Goal: Task Accomplishment & Management: Use online tool/utility

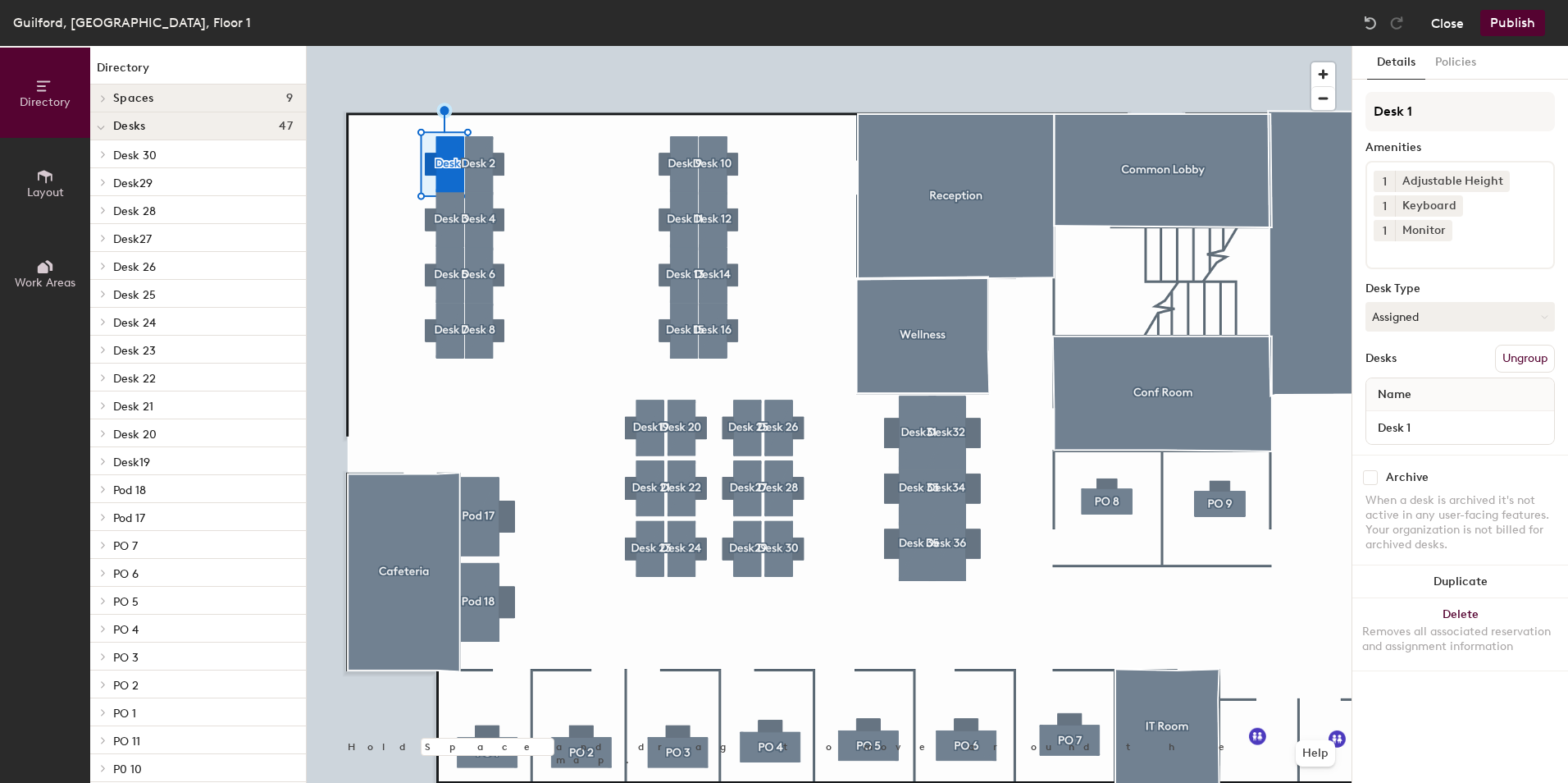
click at [1445, 28] on button "Close" at bounding box center [1448, 23] width 32 height 26
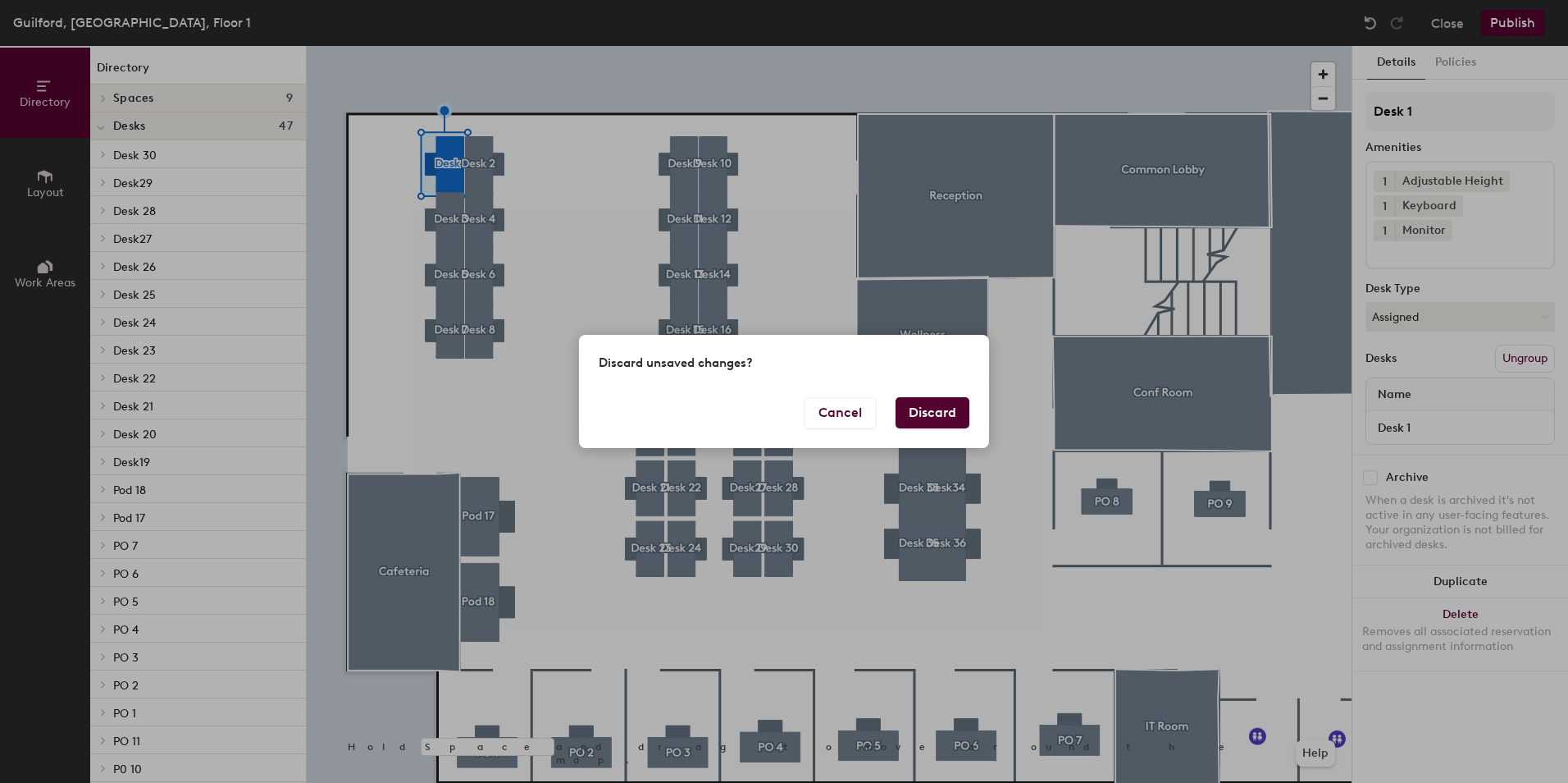
click at [935, 418] on button "Discard" at bounding box center [933, 413] width 74 height 32
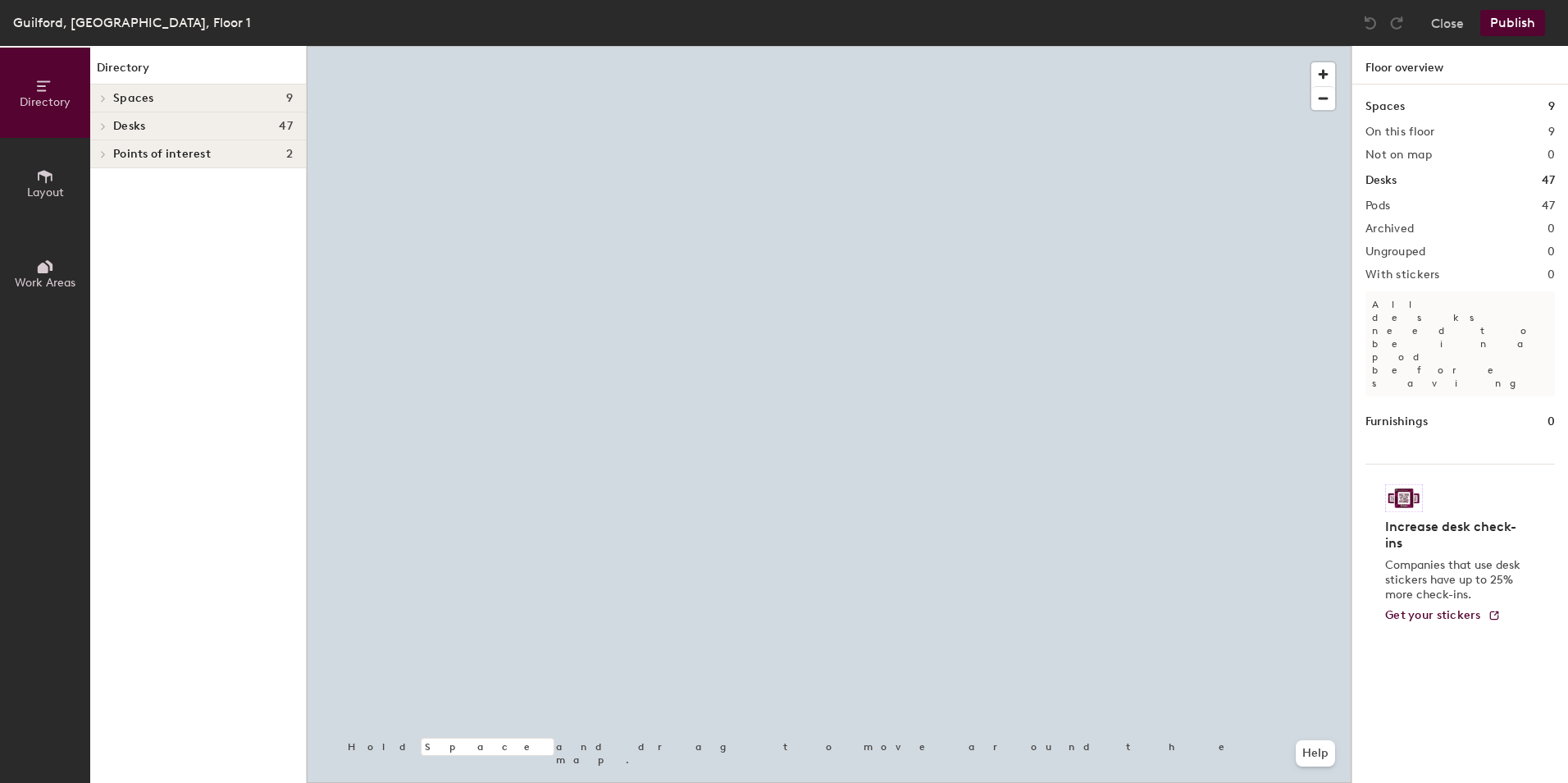
click at [67, 176] on button "Layout" at bounding box center [44, 183] width 90 height 90
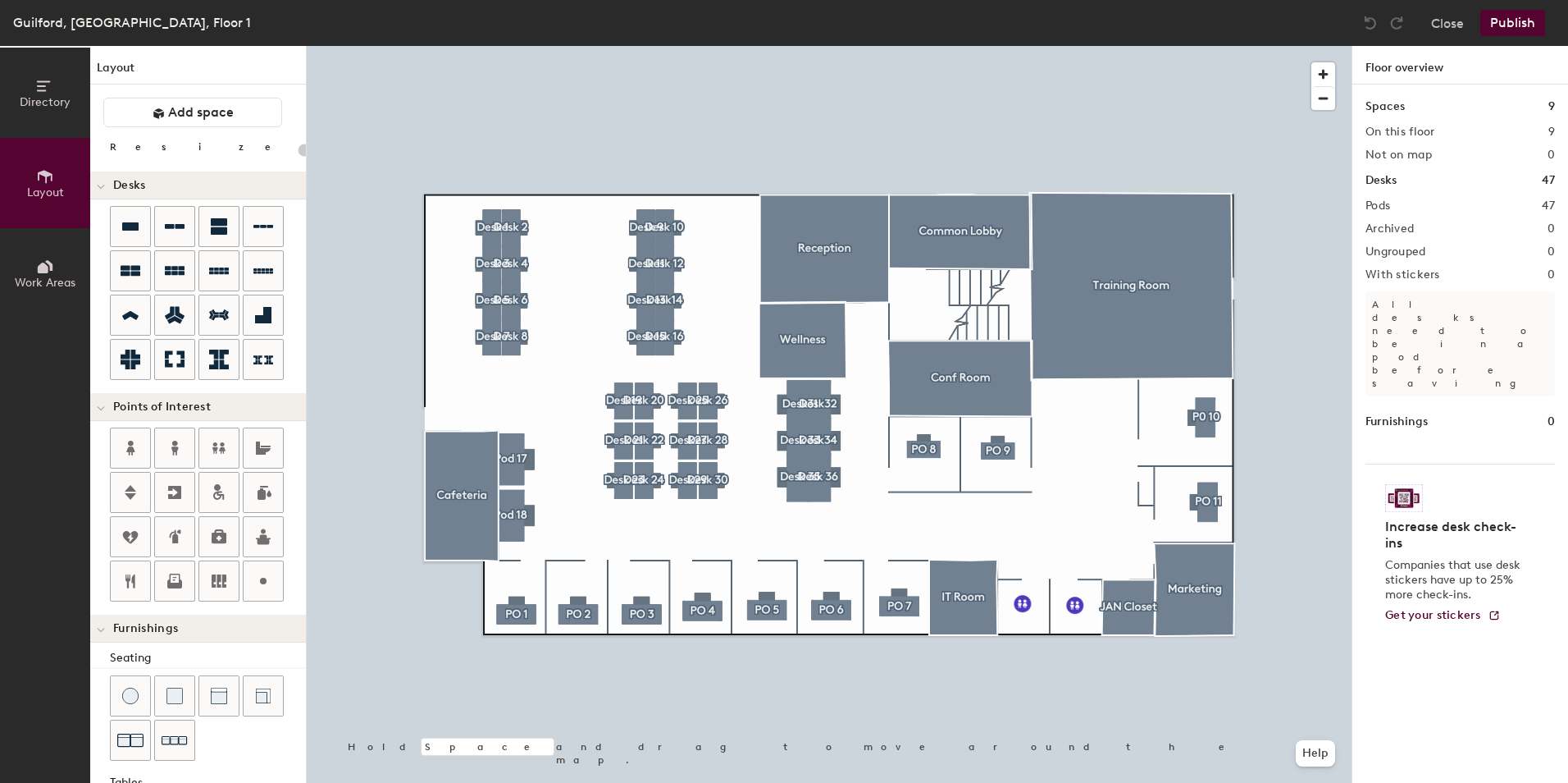
type input "240"
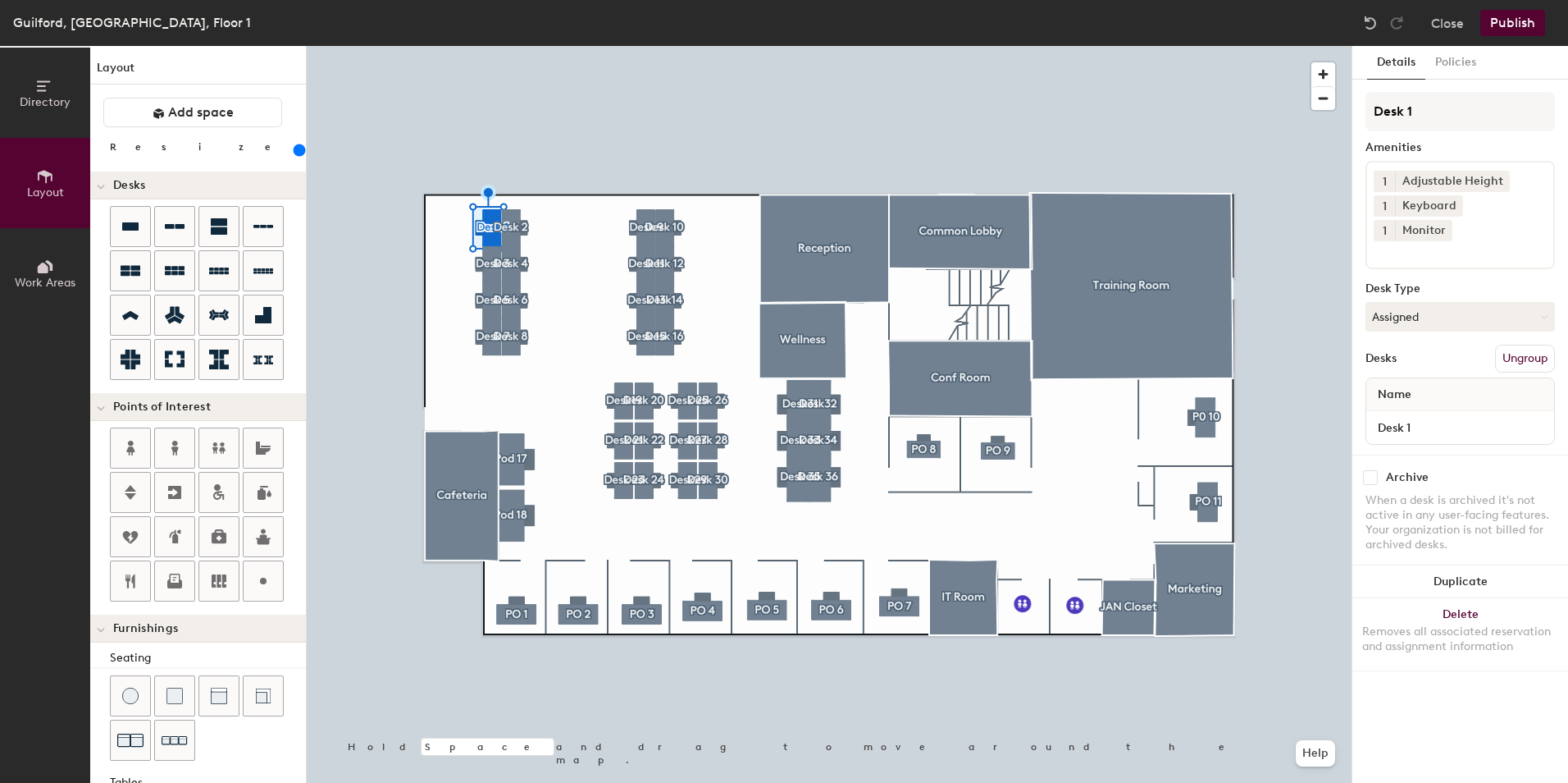
click at [63, 120] on button "Directory" at bounding box center [44, 92] width 90 height 90
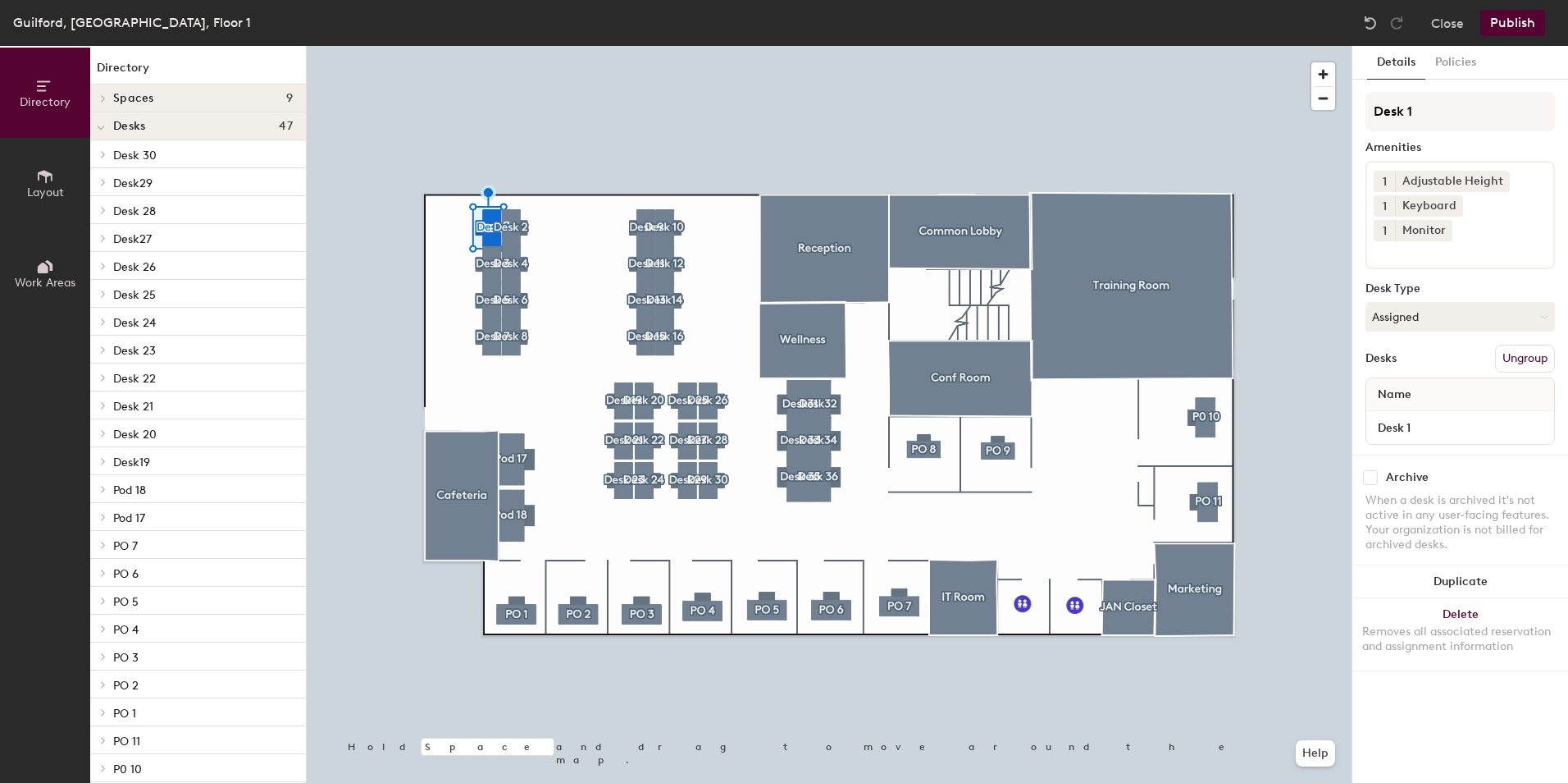
click at [110, 153] on div at bounding box center [102, 154] width 18 height 8
click at [37, 183] on icon at bounding box center [44, 176] width 18 height 18
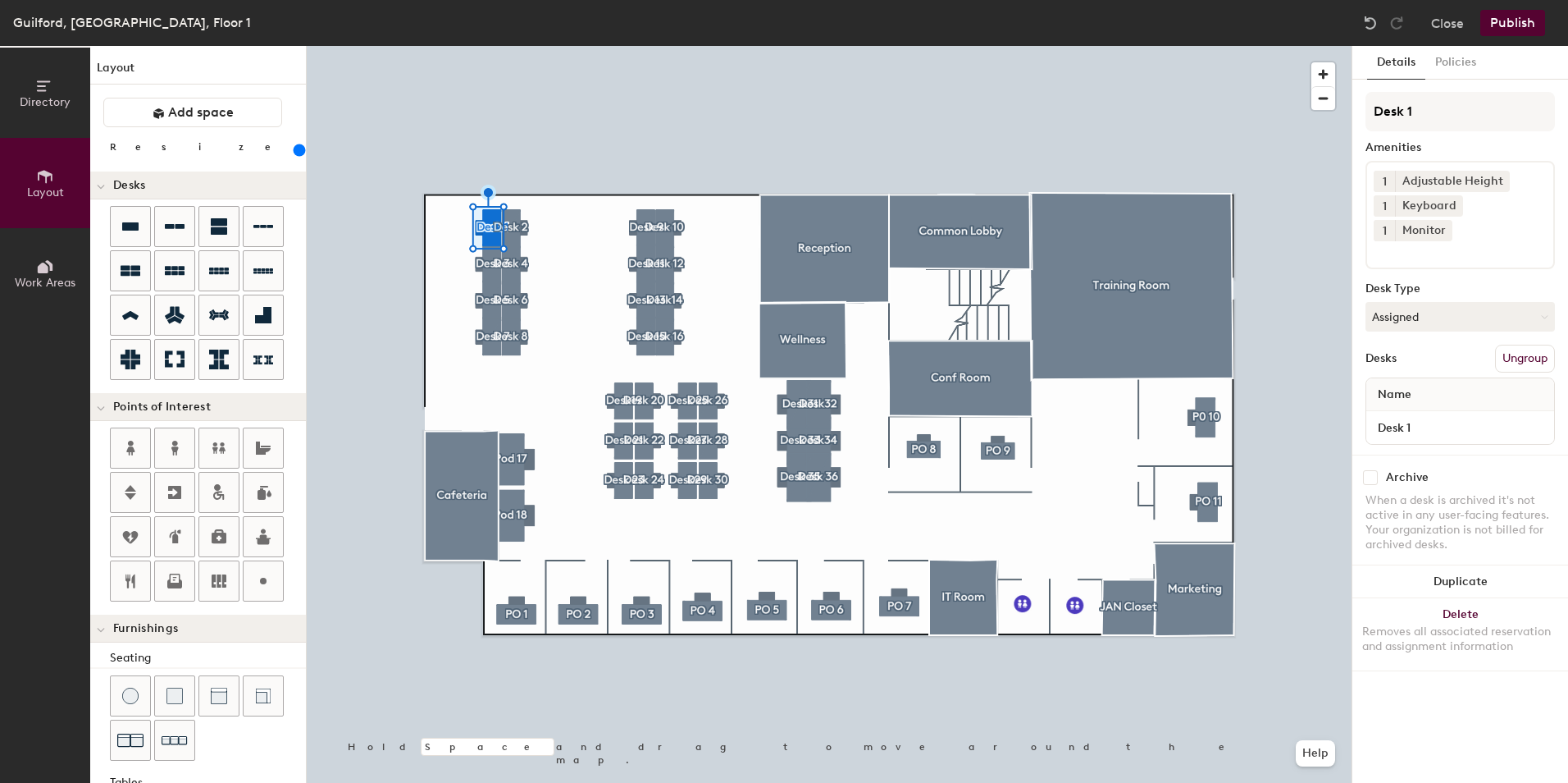
click at [59, 113] on button "Directory" at bounding box center [44, 92] width 90 height 90
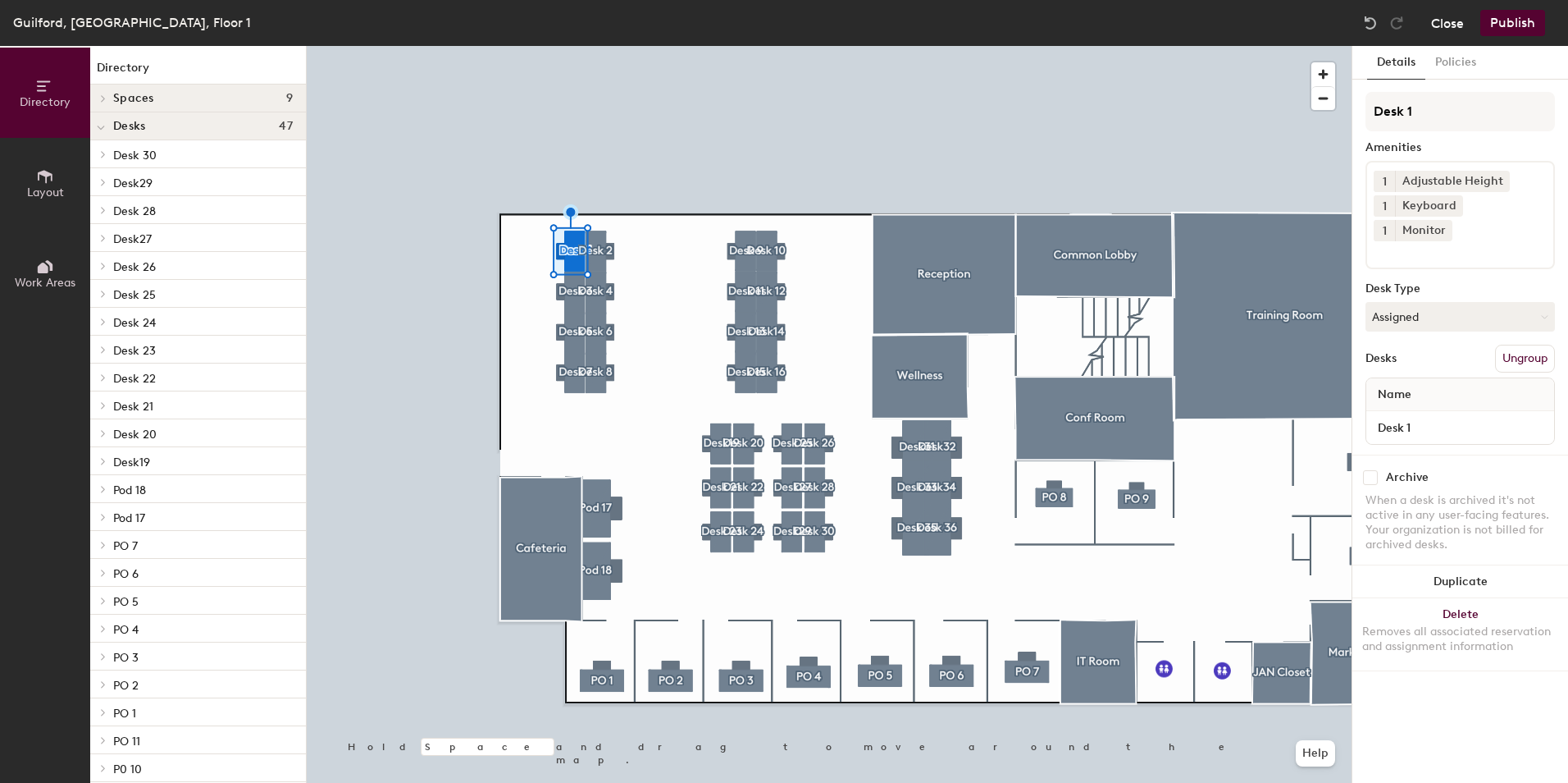
click at [1456, 30] on button "Close" at bounding box center [1448, 23] width 32 height 26
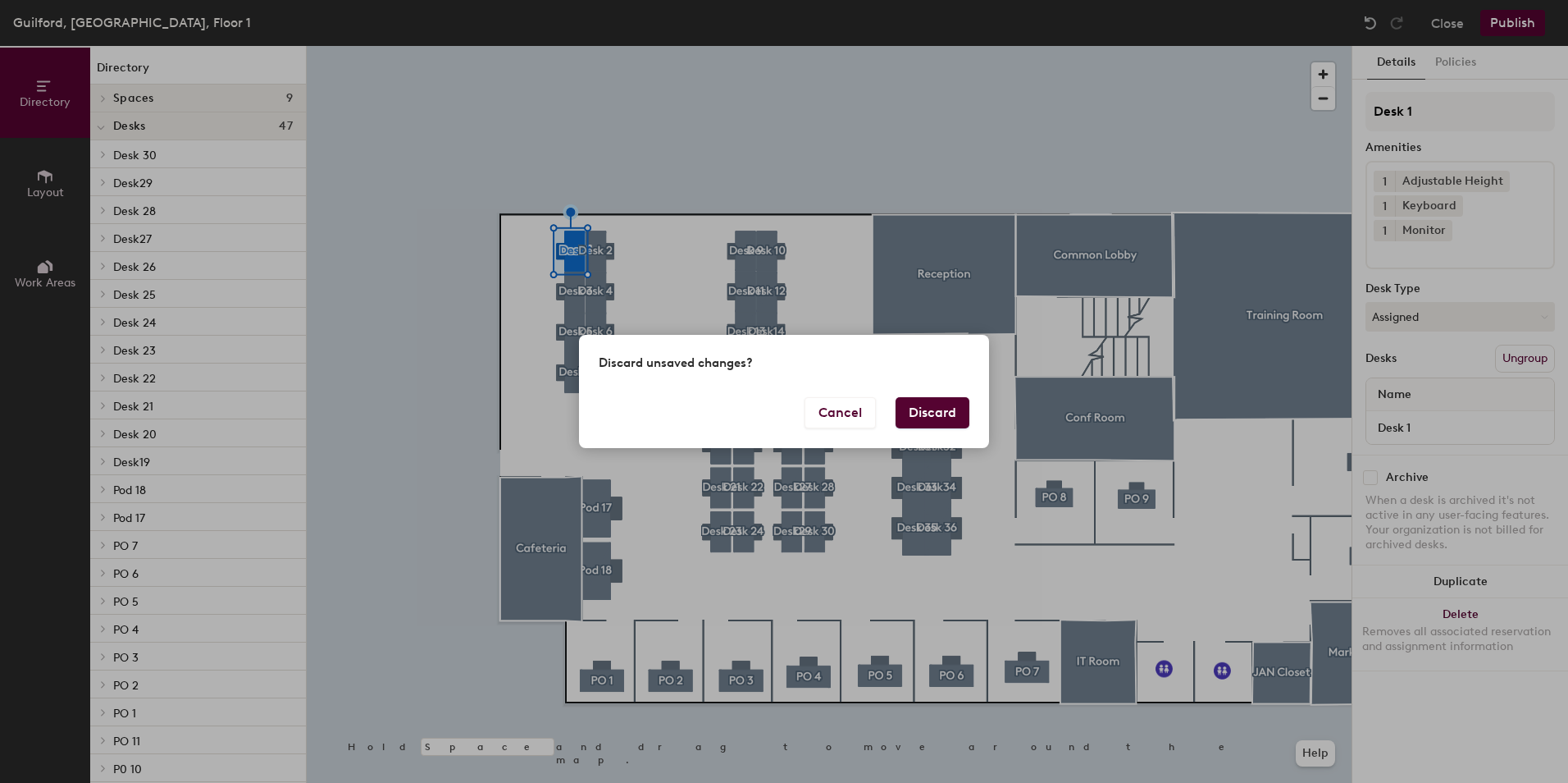
click at [929, 416] on button "Discard" at bounding box center [933, 413] width 74 height 32
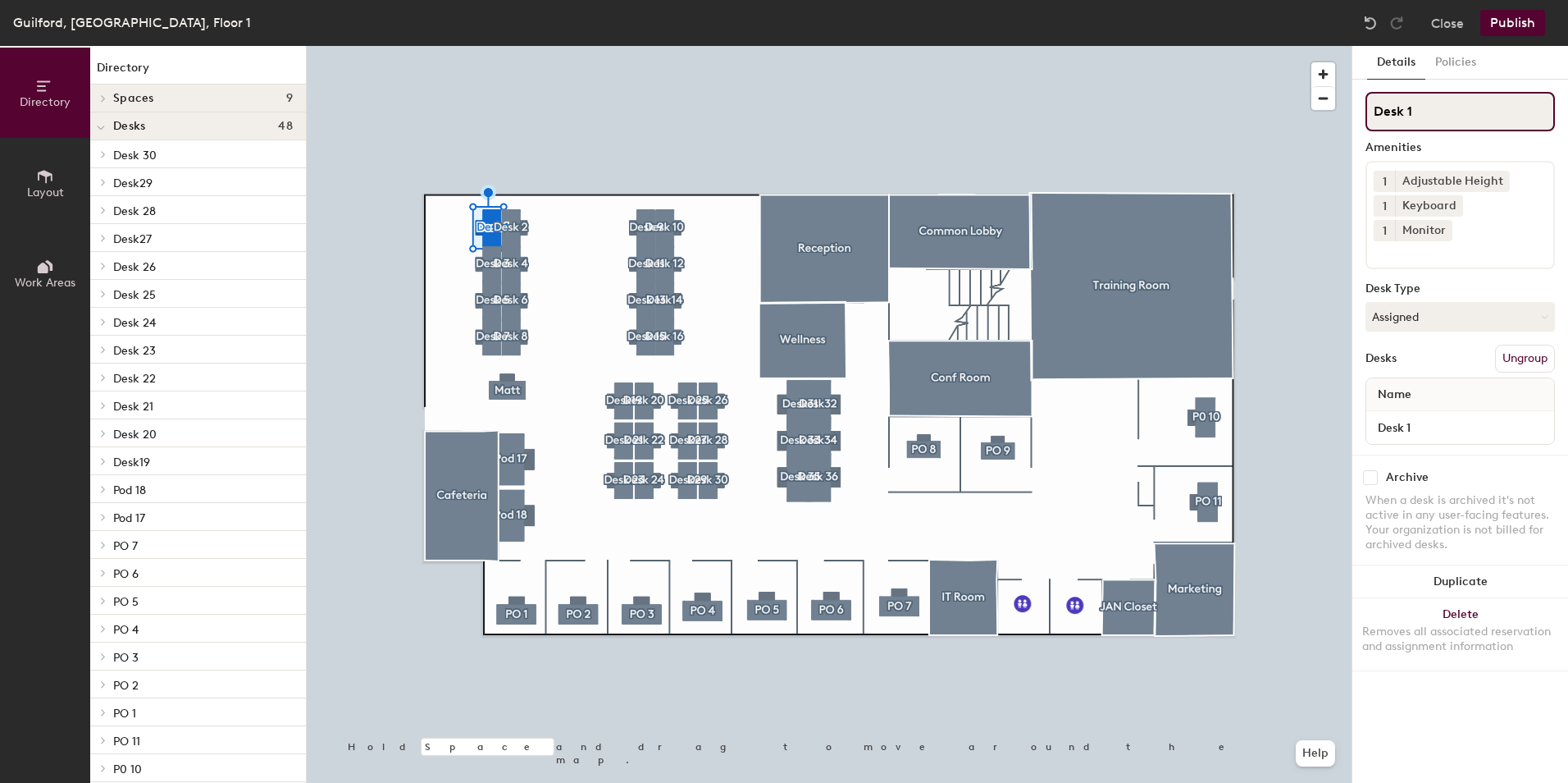
click at [1431, 121] on input "Desk 1" at bounding box center [1461, 111] width 190 height 40
click at [1445, 115] on input "Desk 1" at bounding box center [1461, 111] width 190 height 40
type input "Desk 101"
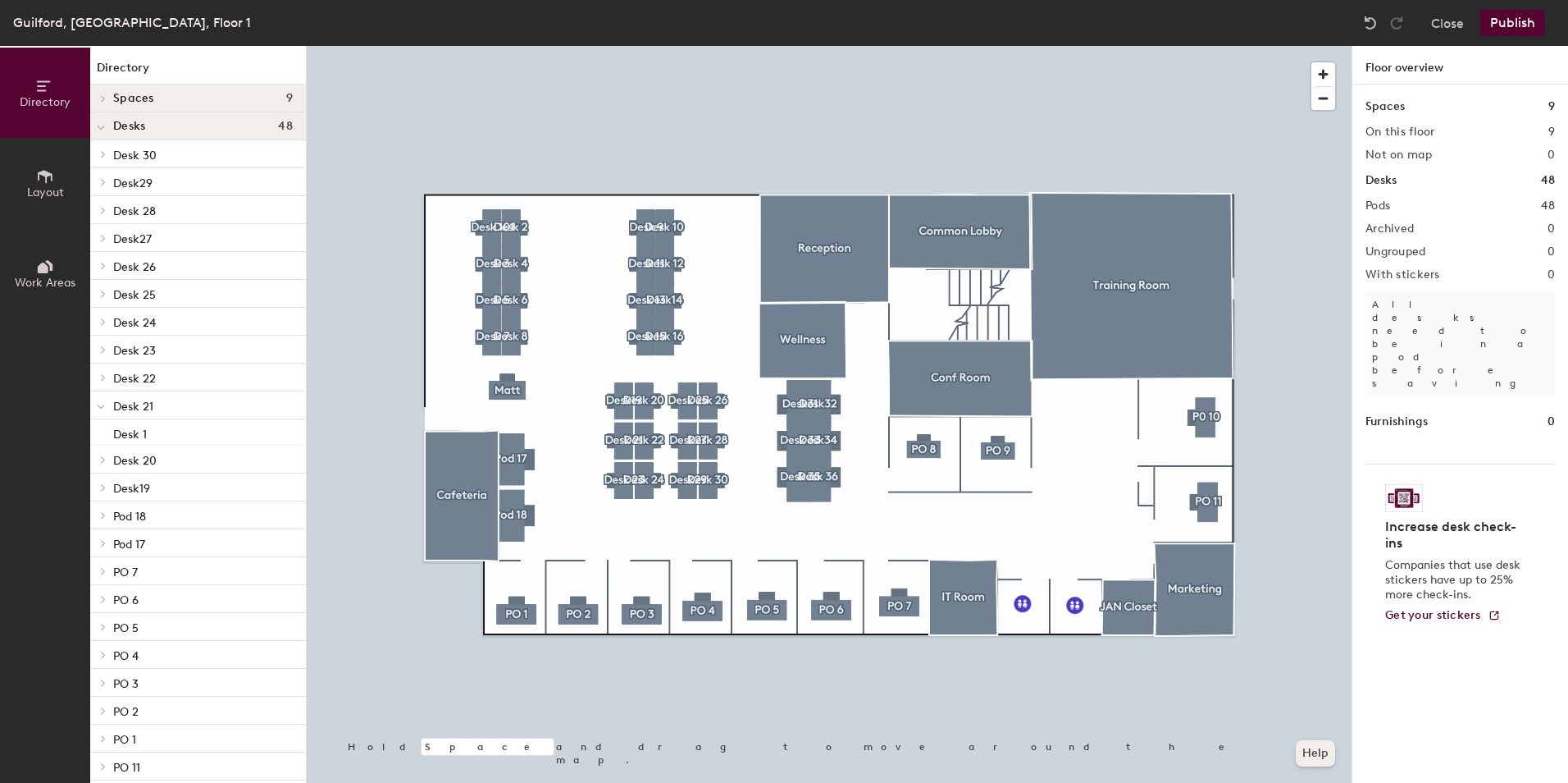
click at [1318, 751] on button "Help" at bounding box center [1315, 753] width 40 height 26
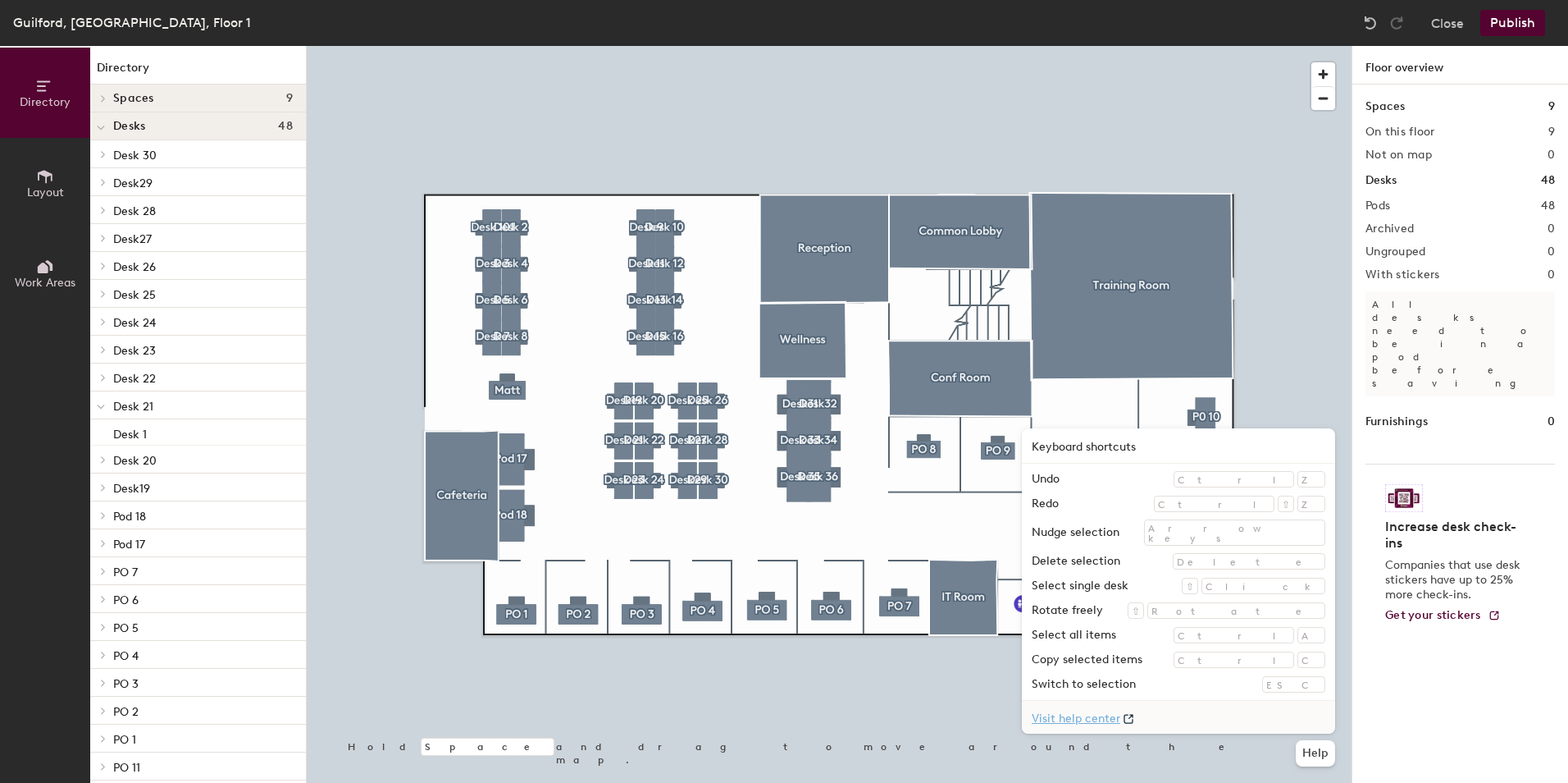
click at [977, 46] on div at bounding box center [829, 46] width 1045 height 0
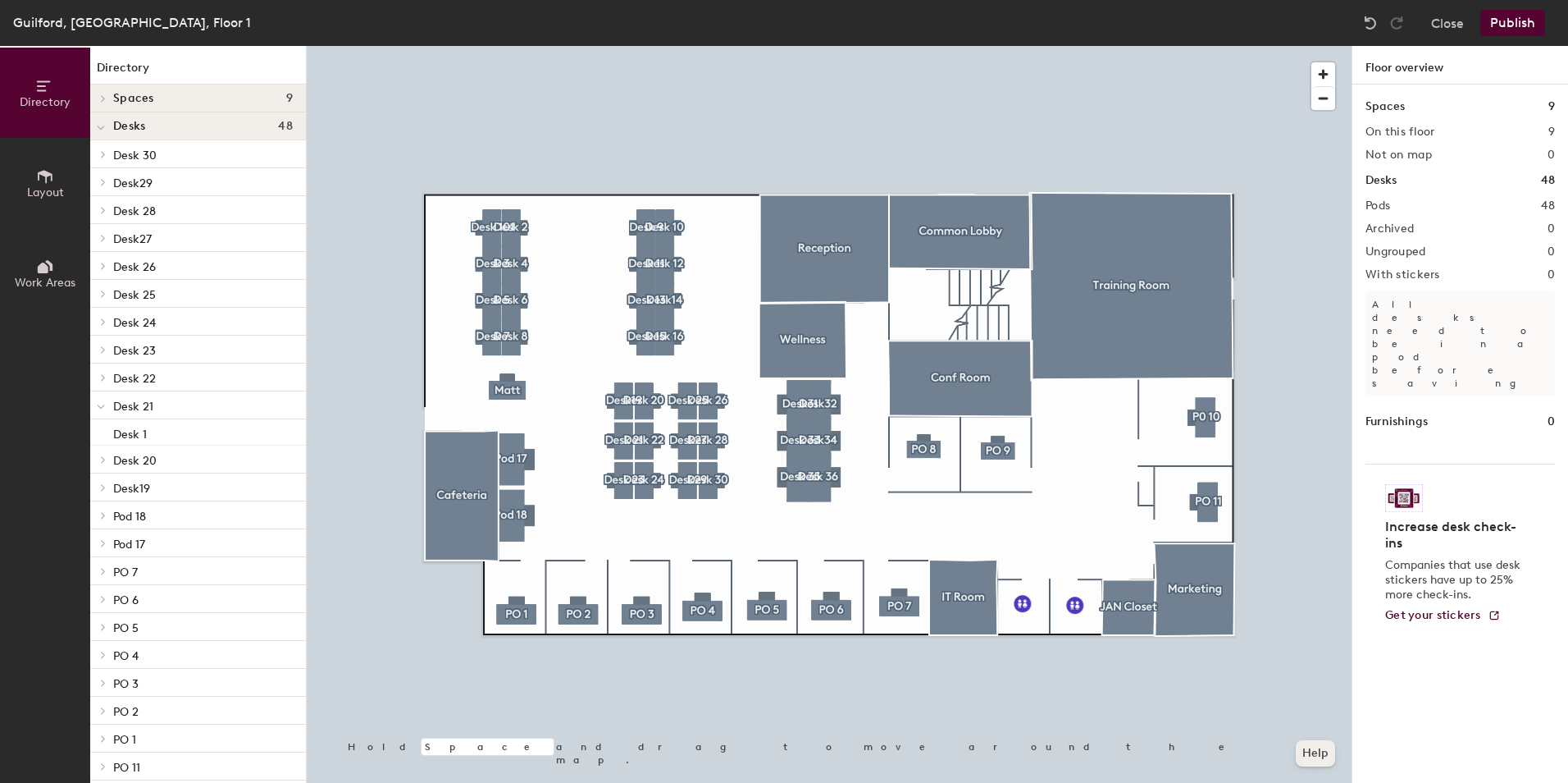
click at [1314, 754] on button "Help" at bounding box center [1315, 753] width 40 height 26
click at [1437, 32] on button "Close" at bounding box center [1448, 23] width 32 height 26
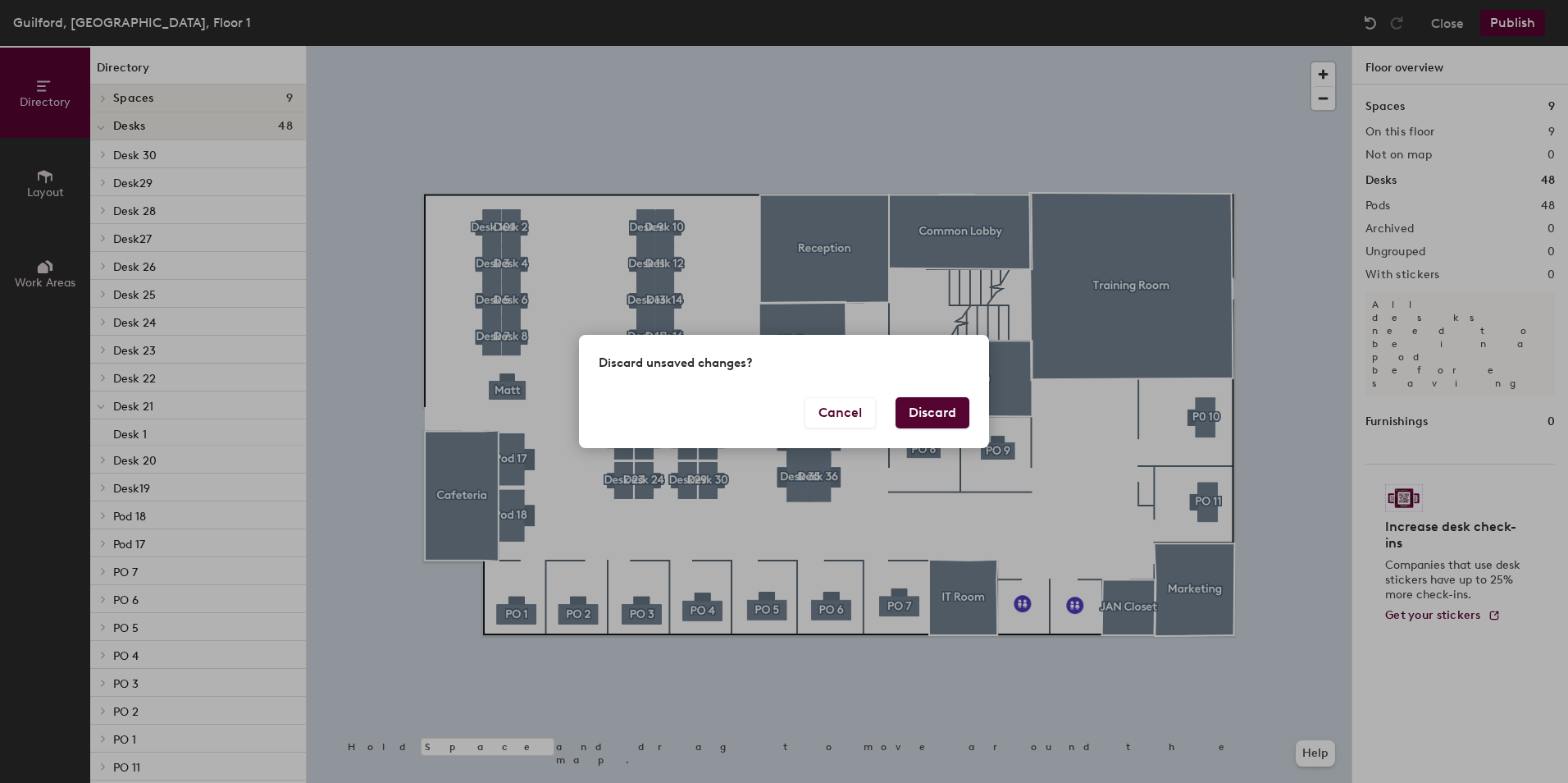
click at [936, 422] on button "Discard" at bounding box center [933, 413] width 74 height 32
